Goal: Navigation & Orientation: Find specific page/section

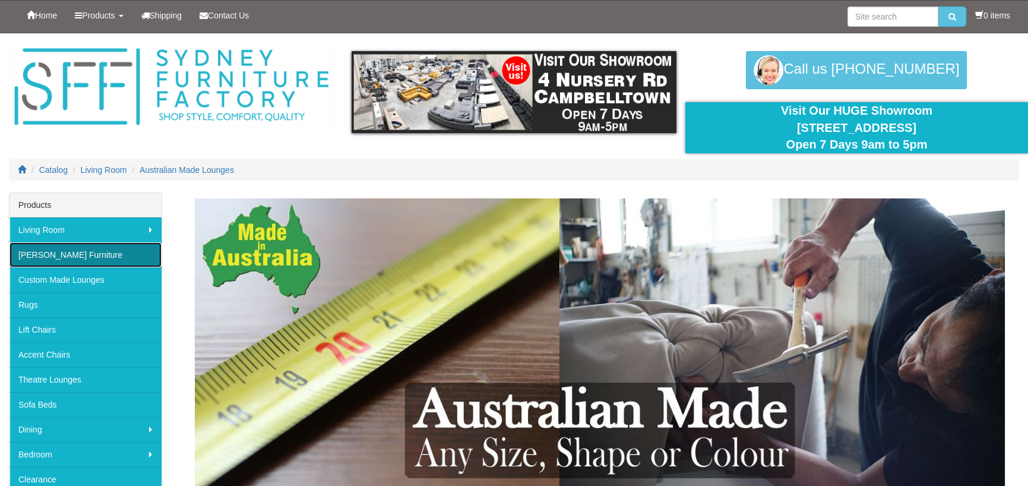
click at [59, 254] on link "[PERSON_NAME] Furniture" at bounding box center [86, 254] width 152 height 25
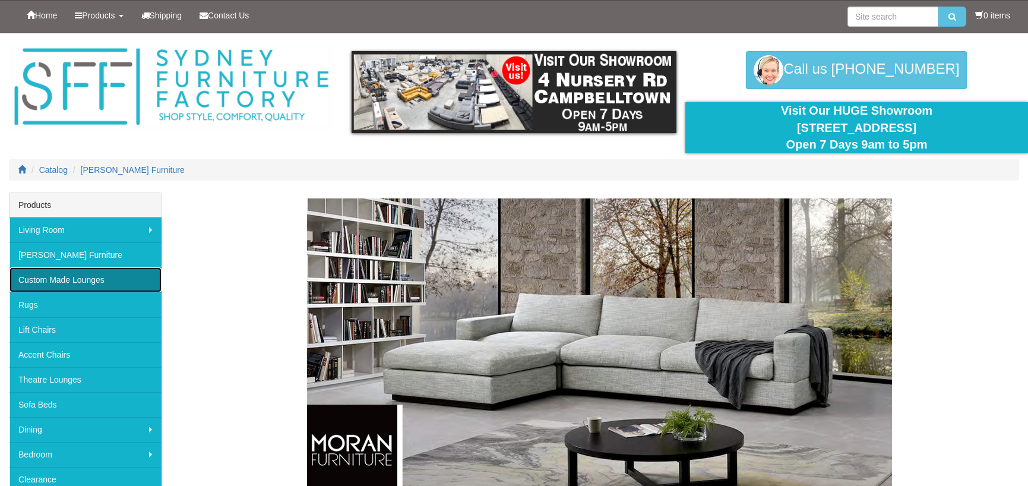
click at [54, 286] on link "Custom Made Lounges" at bounding box center [86, 279] width 152 height 25
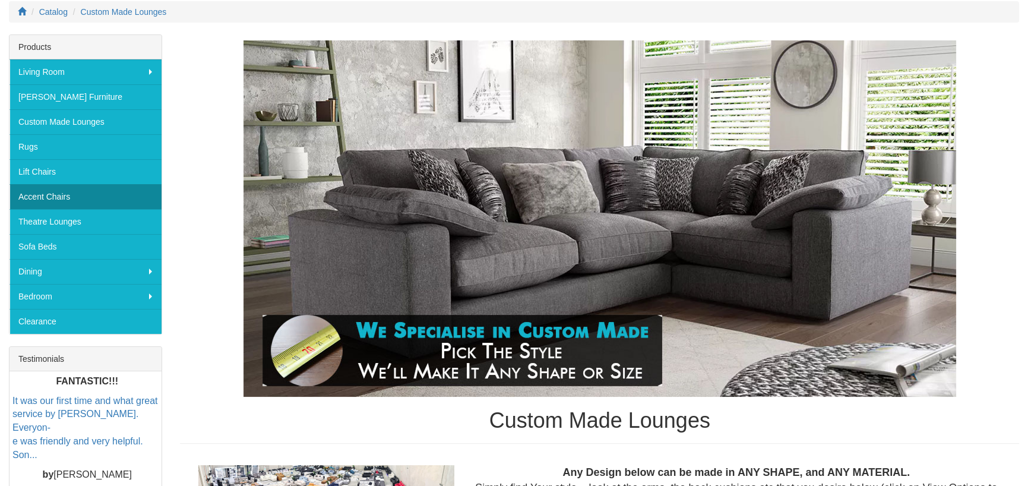
scroll to position [178, 0]
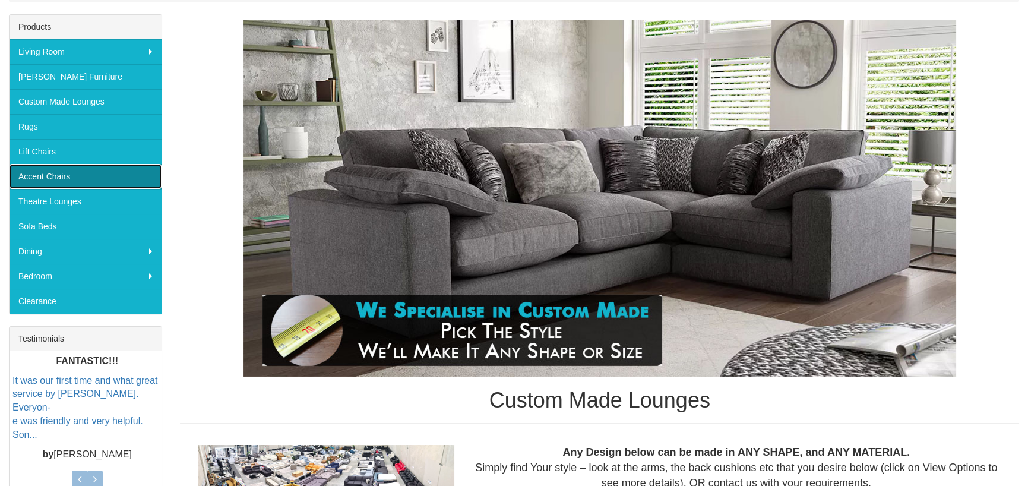
click at [34, 181] on link "Accent Chairs" at bounding box center [86, 176] width 152 height 25
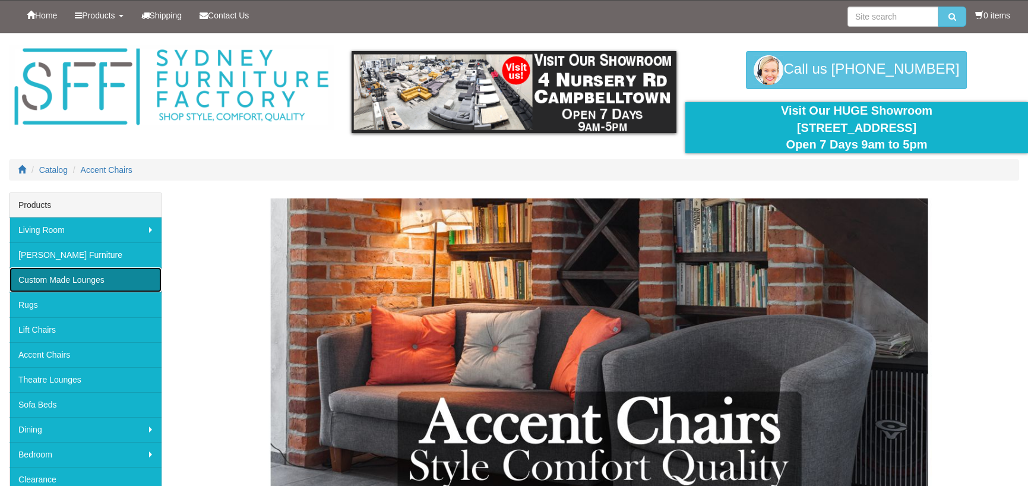
click at [35, 281] on link "Custom Made Lounges" at bounding box center [86, 279] width 152 height 25
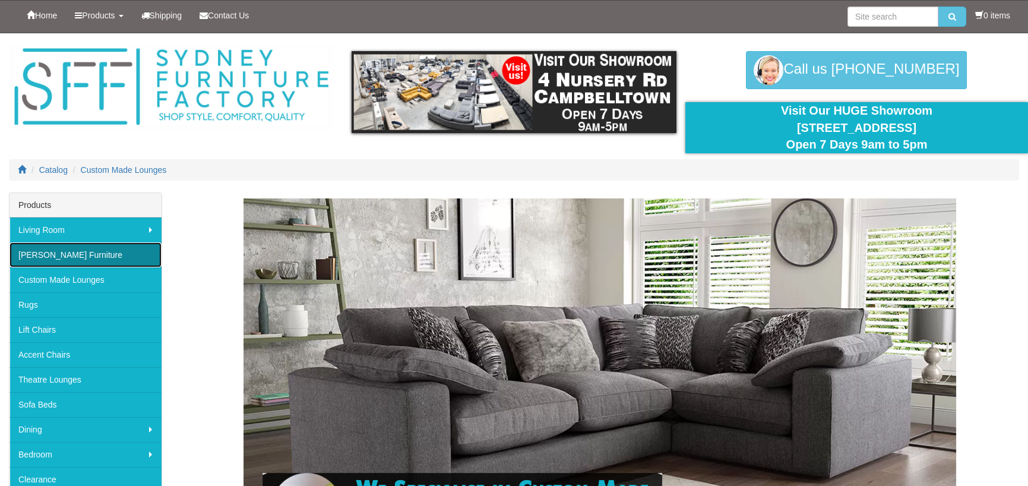
click at [36, 266] on link "[PERSON_NAME] Furniture" at bounding box center [86, 254] width 152 height 25
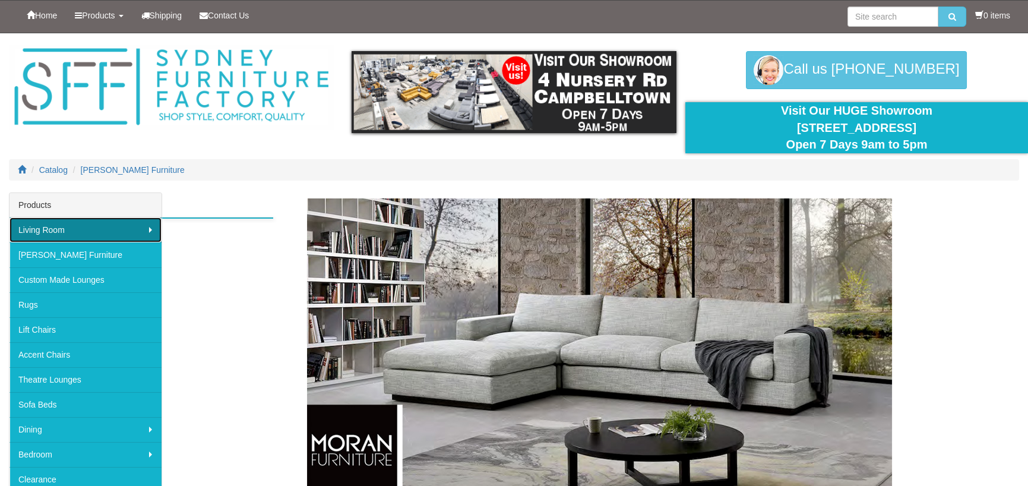
click at [42, 236] on link "Living Room" at bounding box center [86, 229] width 152 height 25
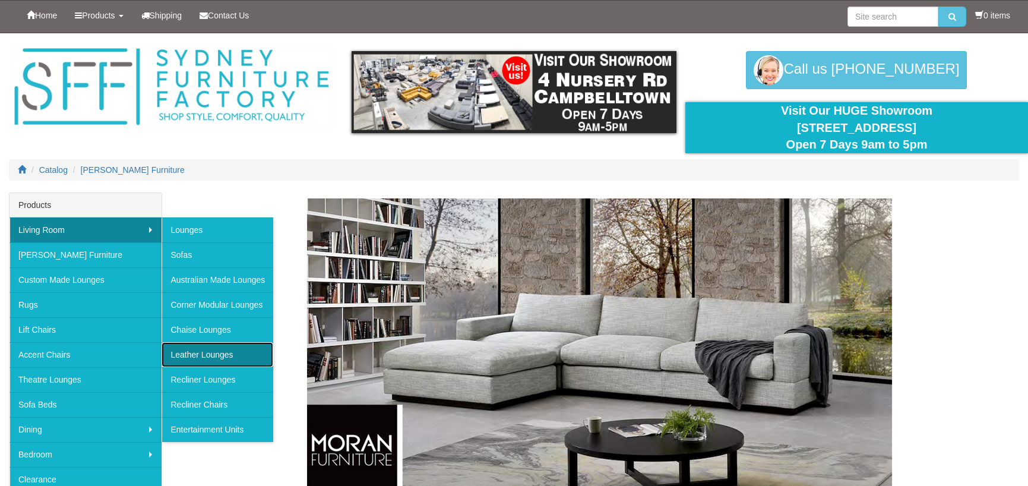
click at [226, 347] on link "Leather Lounges" at bounding box center [218, 354] width 112 height 25
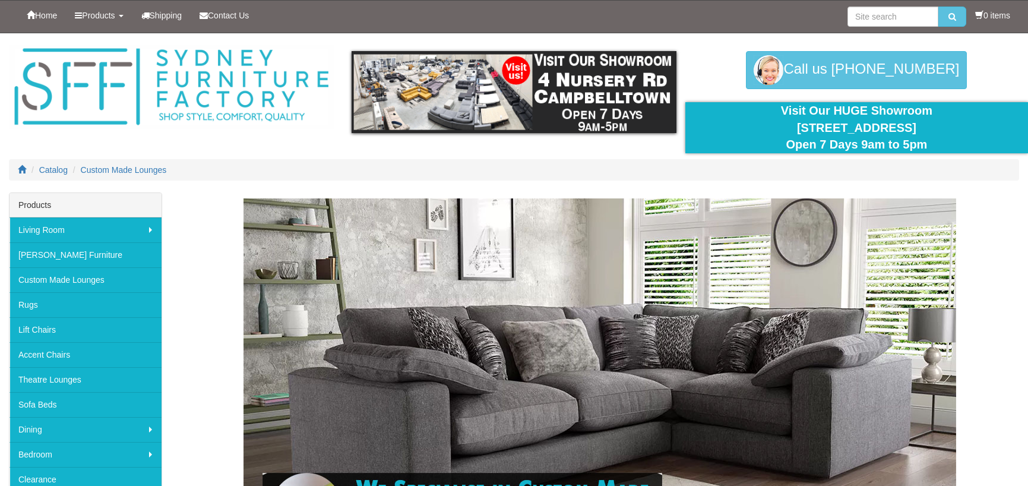
scroll to position [178, 0]
